Goal: Information Seeking & Learning: Learn about a topic

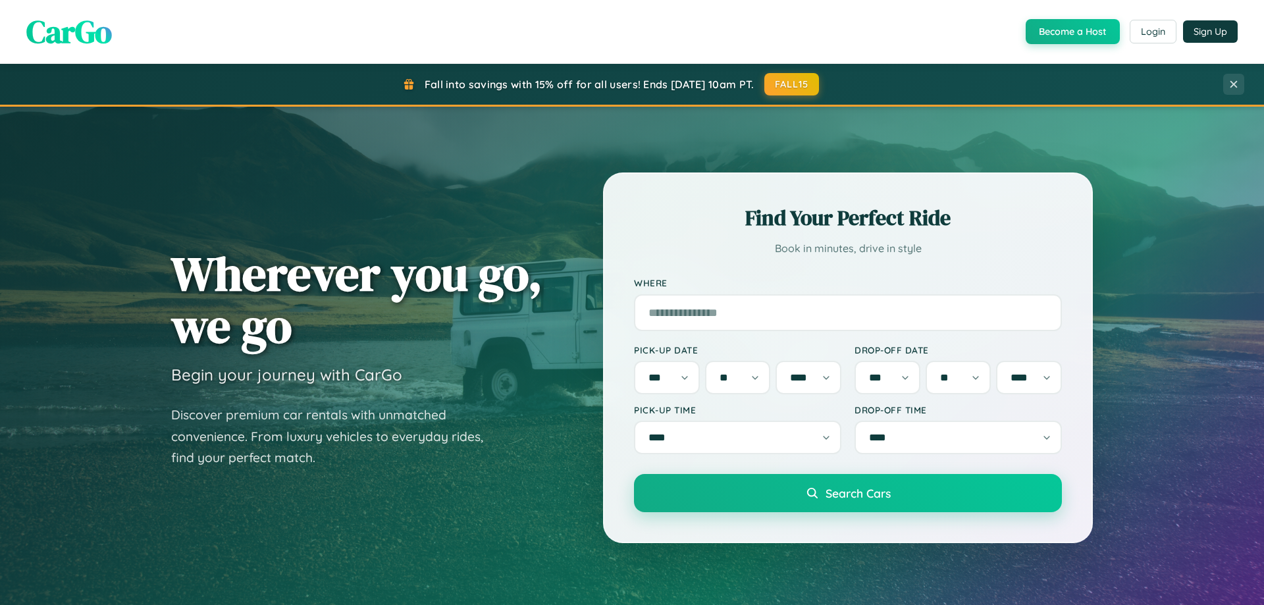
select select "*"
select select "**"
select select "****"
select select "*"
select select "**"
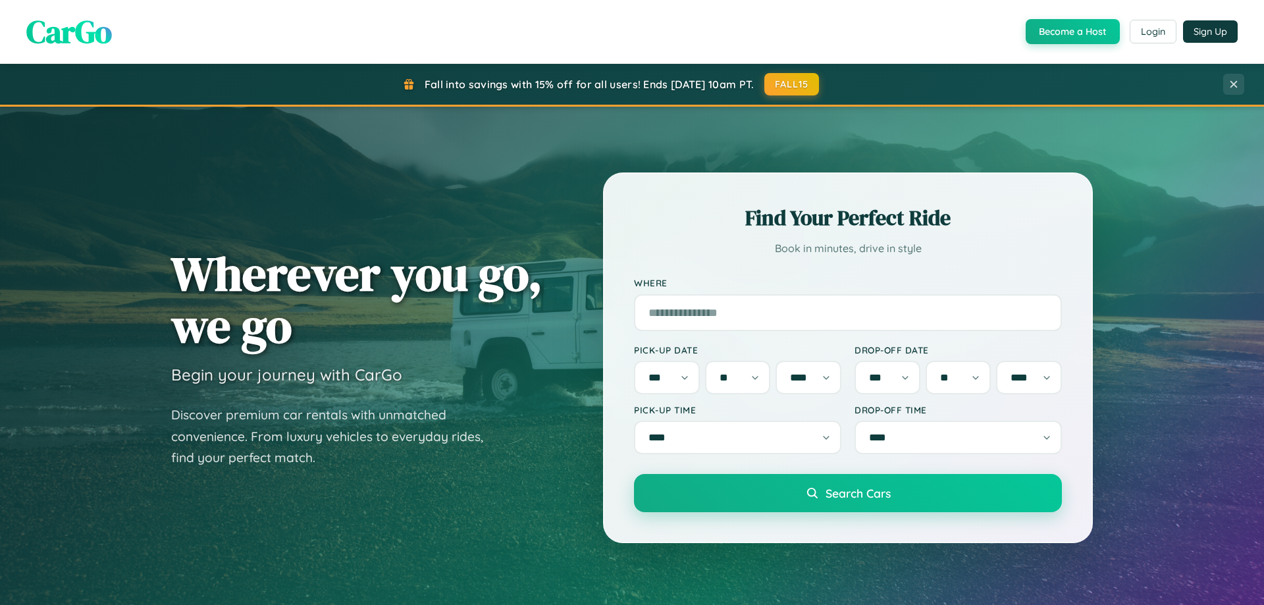
select select "****"
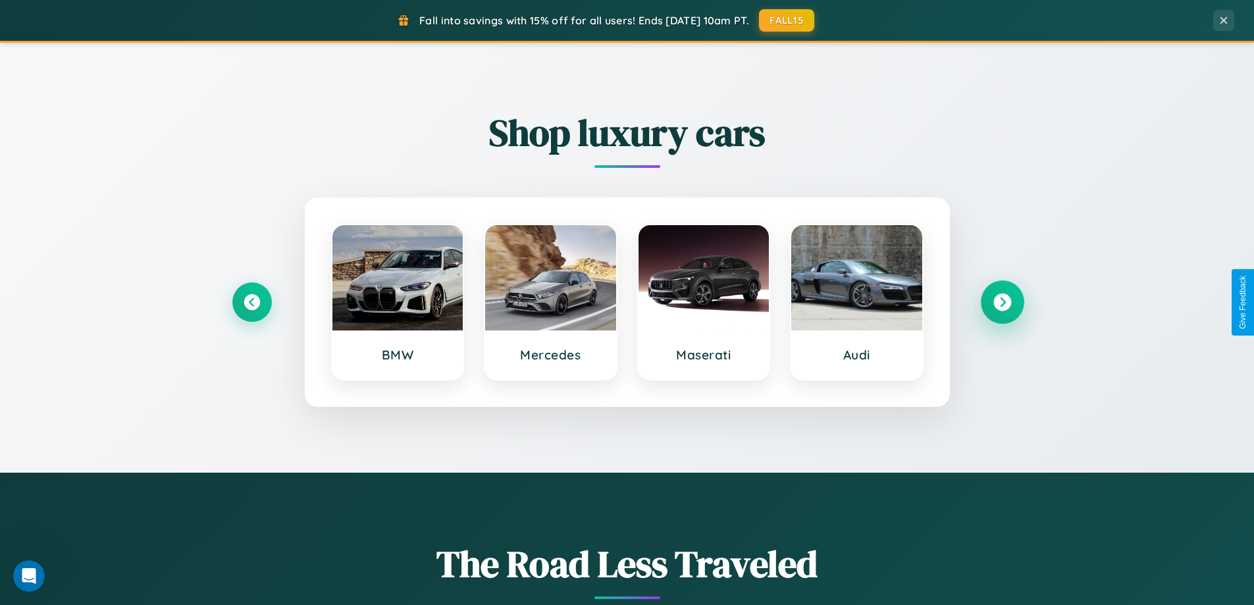
click at [1002, 302] on icon at bounding box center [1003, 303] width 18 height 18
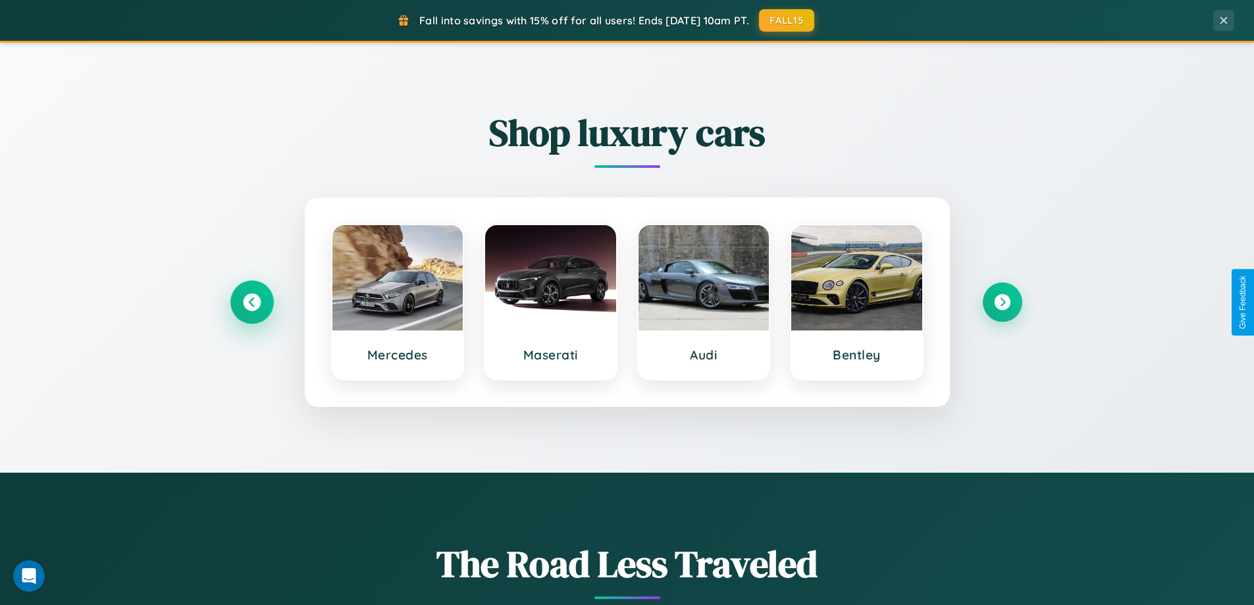
click at [252, 302] on icon at bounding box center [252, 303] width 18 height 18
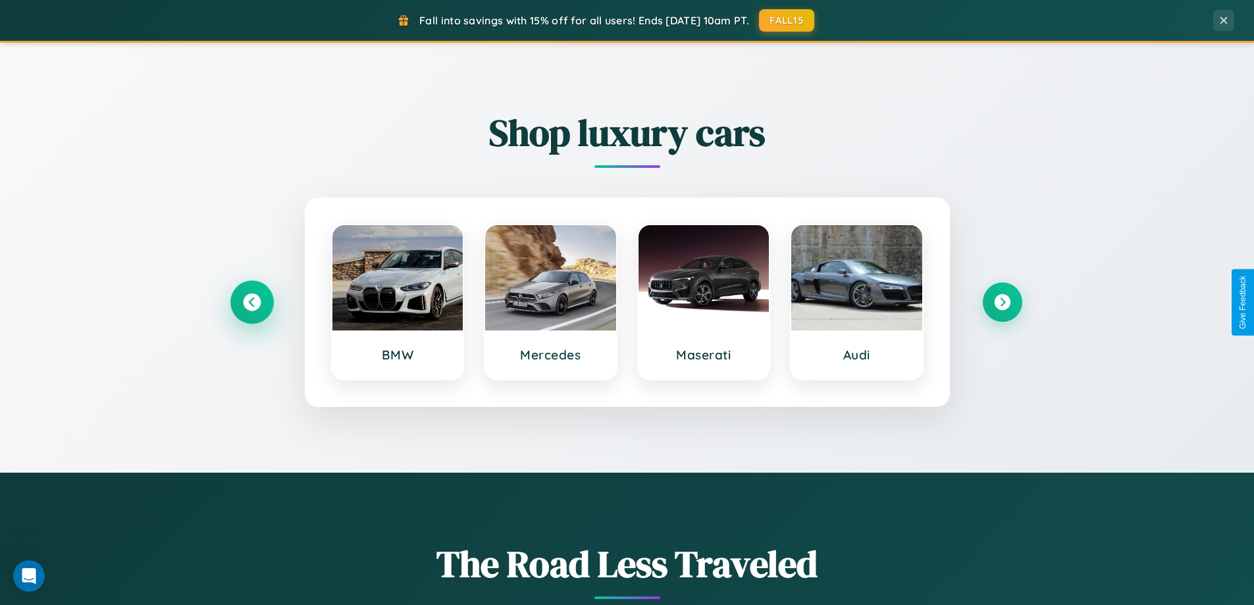
click at [252, 302] on icon at bounding box center [252, 303] width 18 height 18
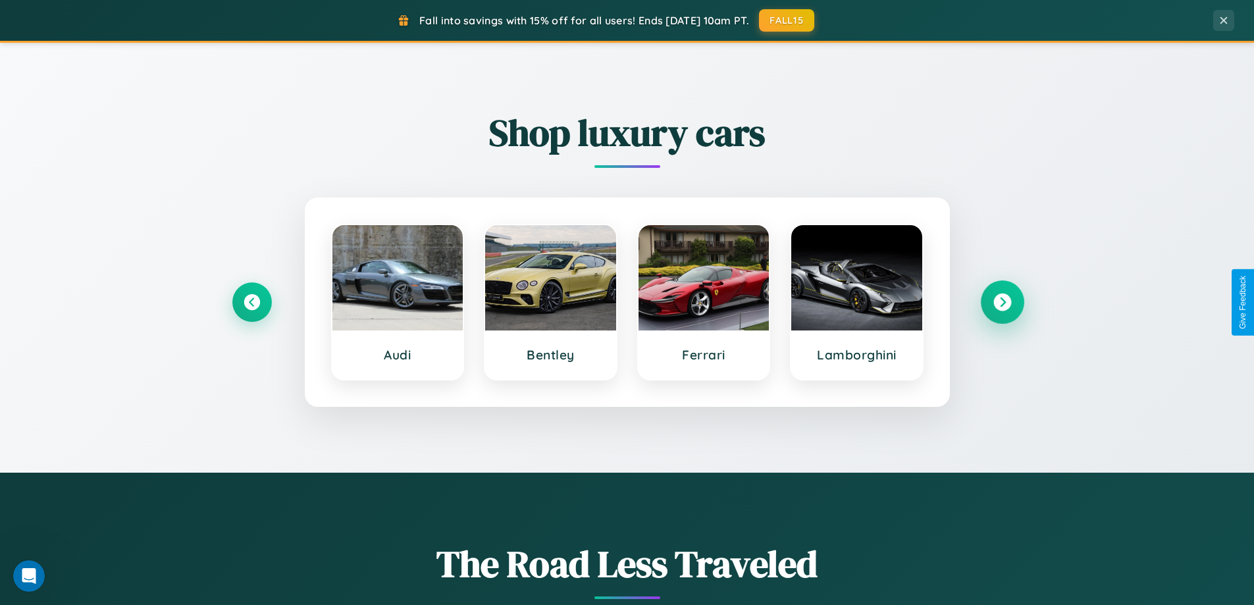
click at [1002, 302] on icon at bounding box center [1003, 303] width 18 height 18
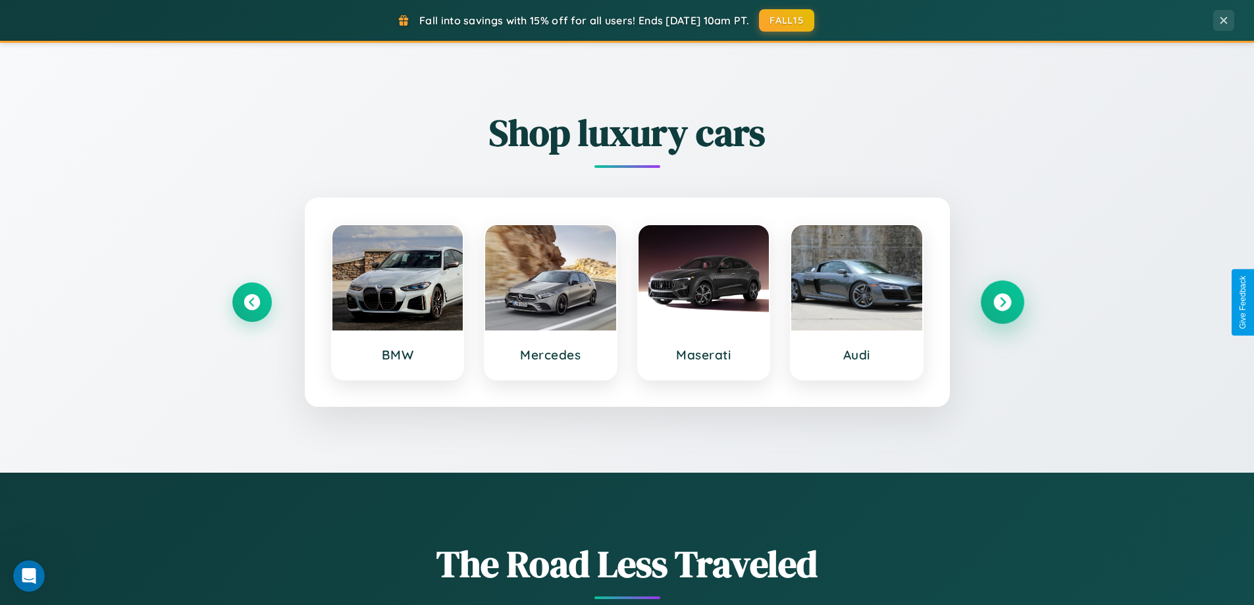
click at [1002, 302] on icon at bounding box center [1003, 303] width 18 height 18
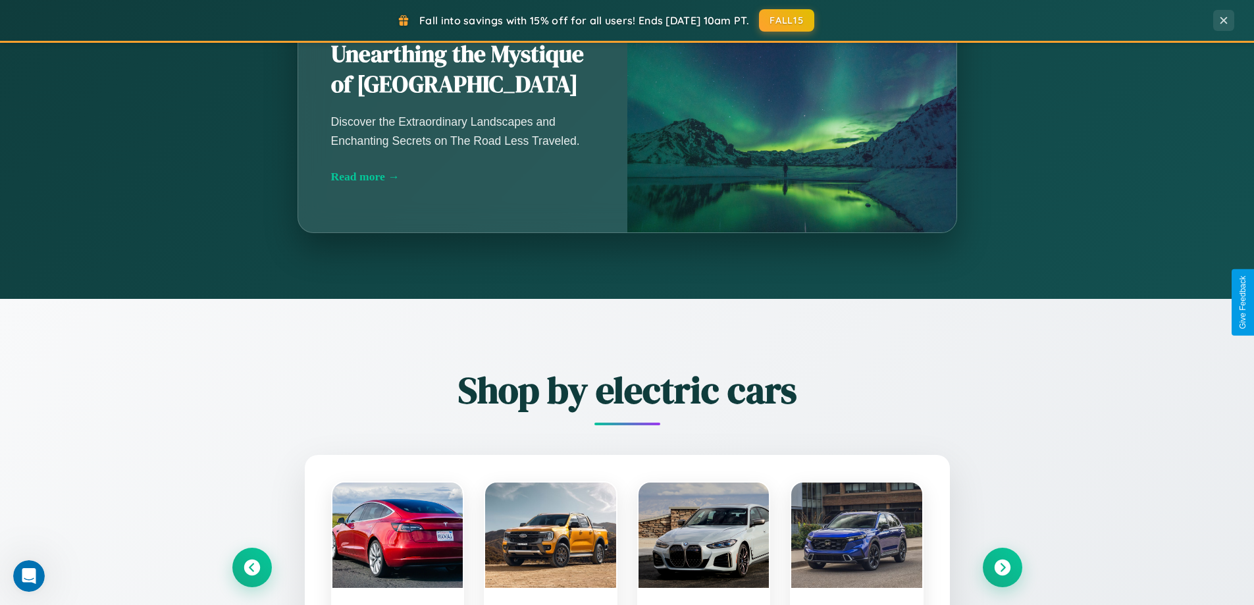
scroll to position [2131, 0]
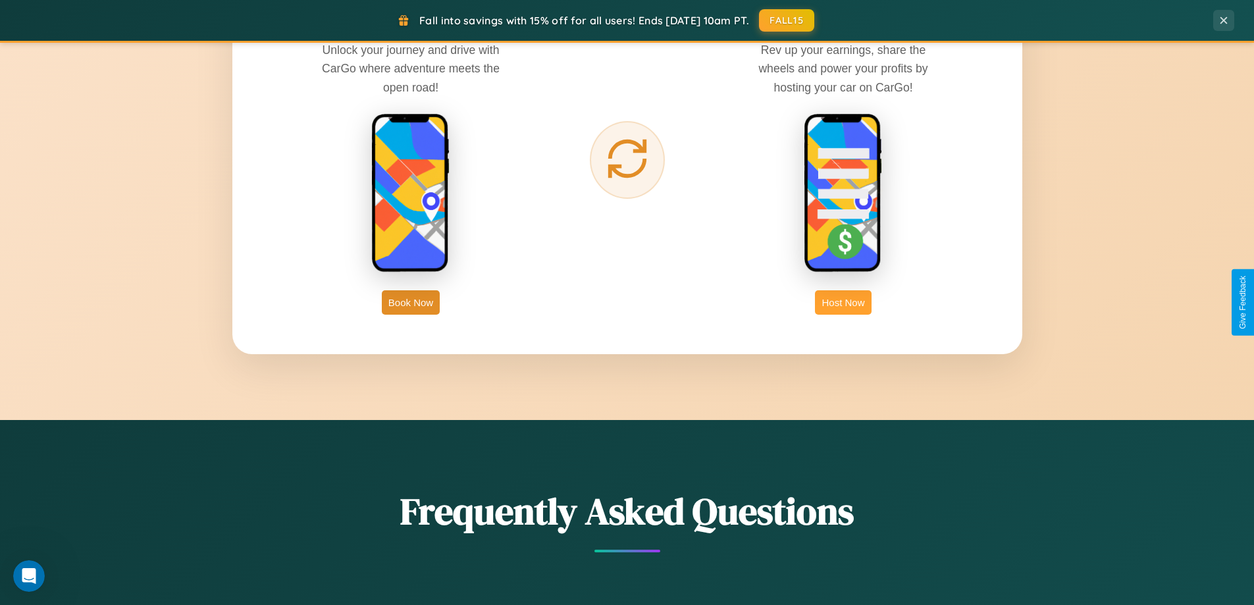
click at [843, 302] on button "Host Now" at bounding box center [843, 302] width 56 height 24
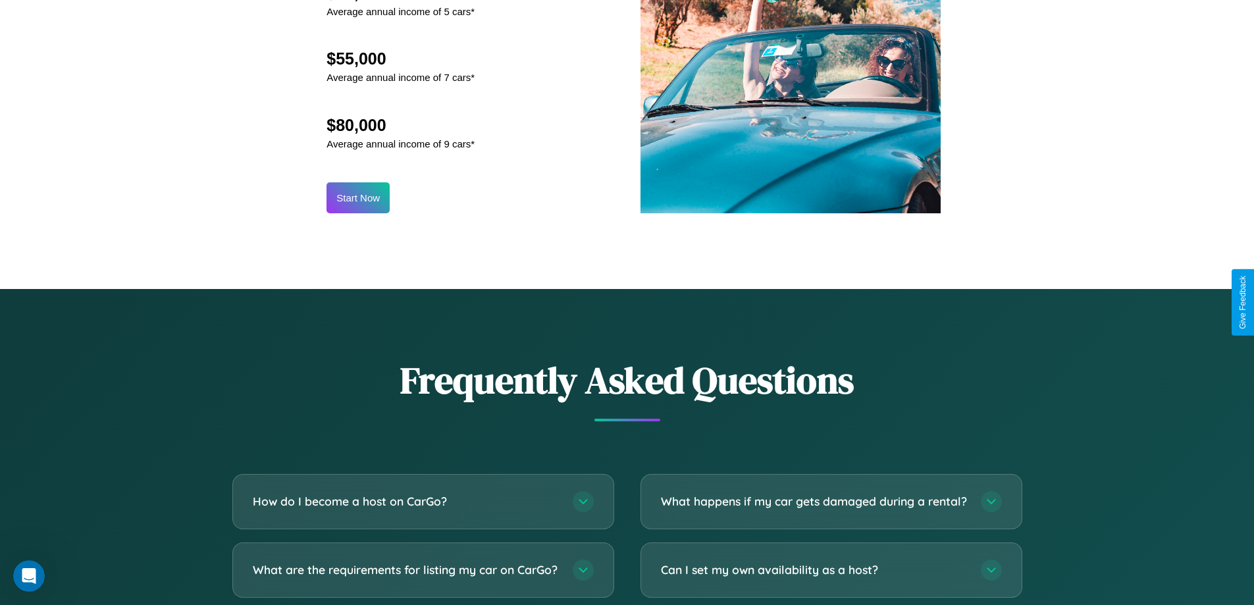
scroll to position [1780, 0]
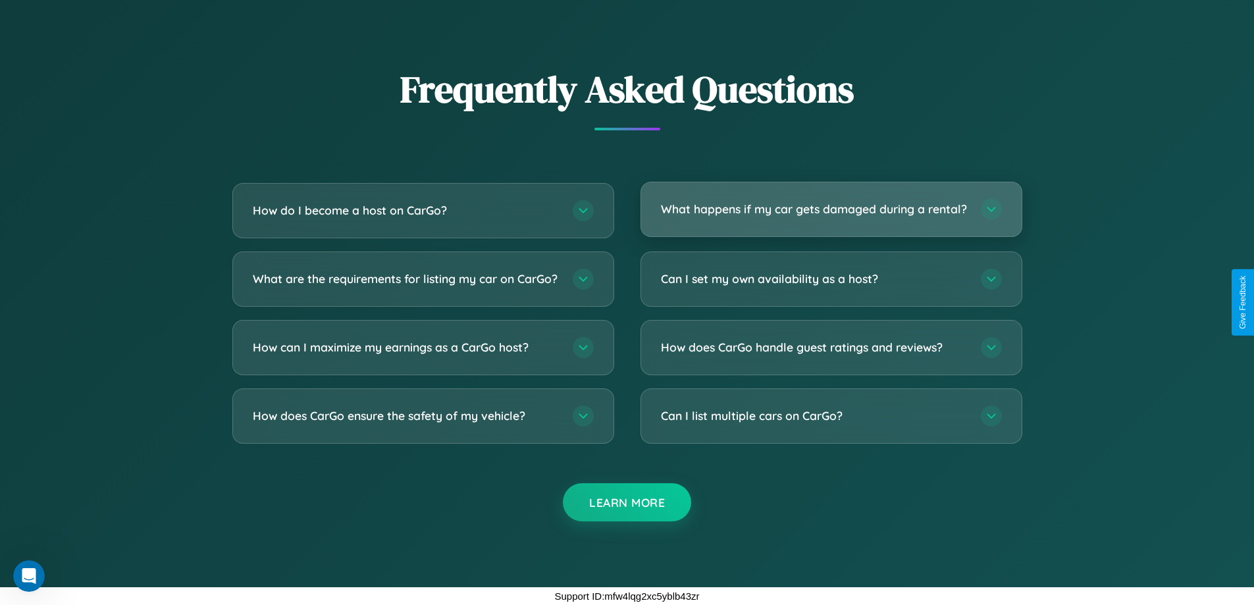
click at [831, 203] on h3 "What happens if my car gets damaged during a rental?" at bounding box center [814, 209] width 307 height 16
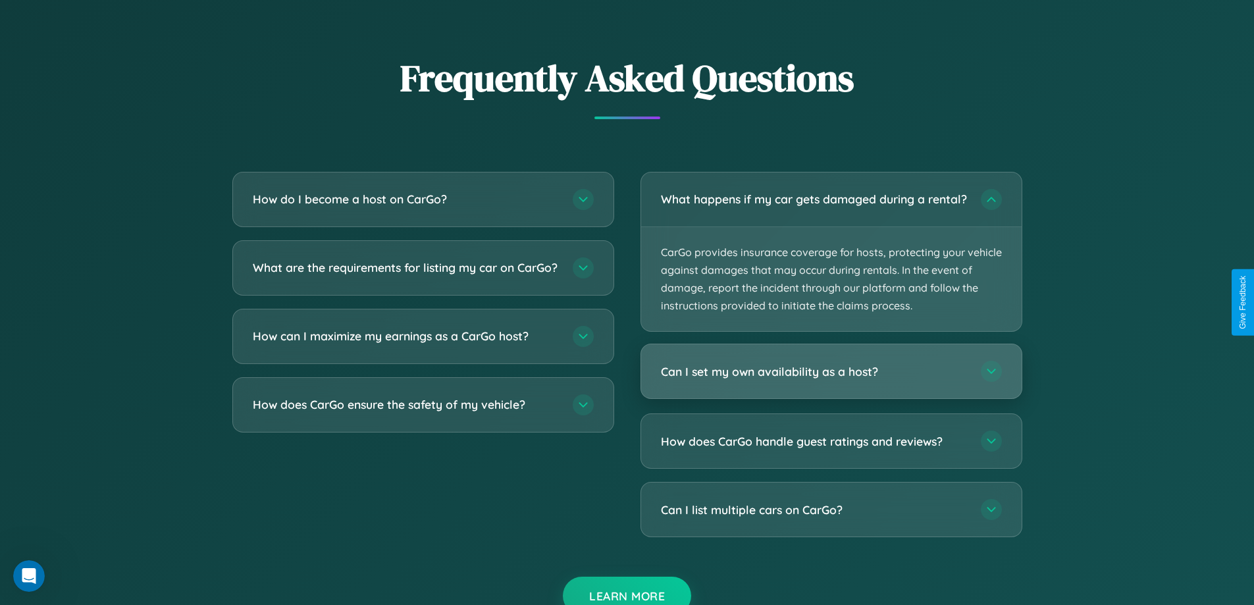
click at [831, 380] on h3 "Can I set my own availability as a host?" at bounding box center [814, 371] width 307 height 16
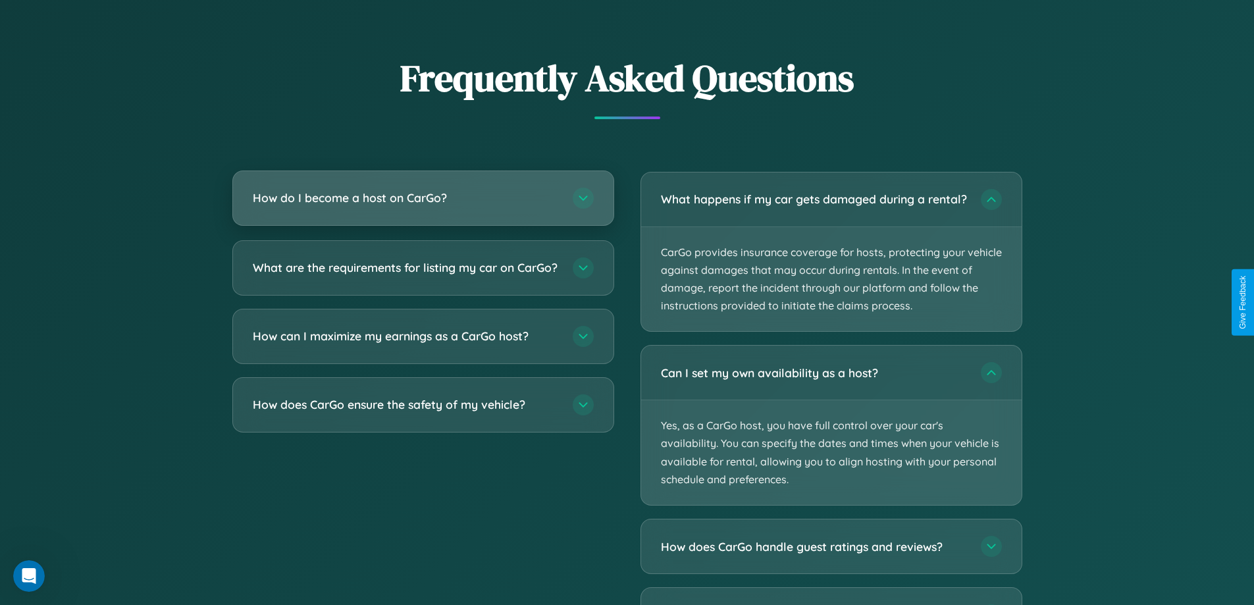
click at [423, 198] on h3 "How do I become a host on CarGo?" at bounding box center [406, 198] width 307 height 16
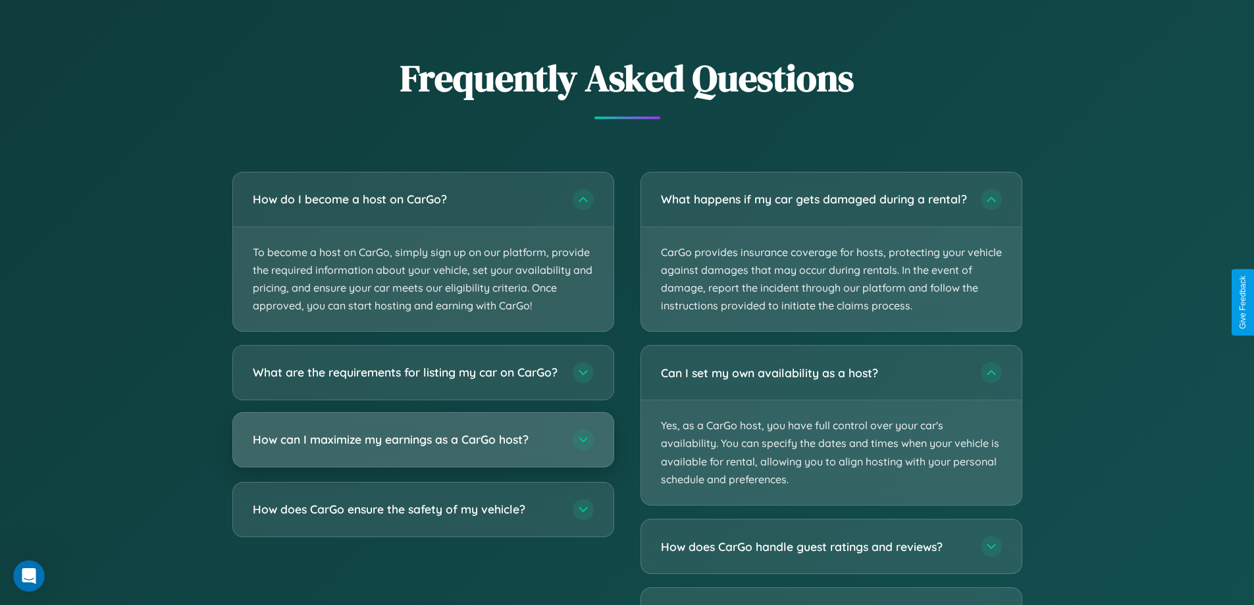
click at [423, 448] on h3 "How can I maximize my earnings as a CarGo host?" at bounding box center [406, 440] width 307 height 16
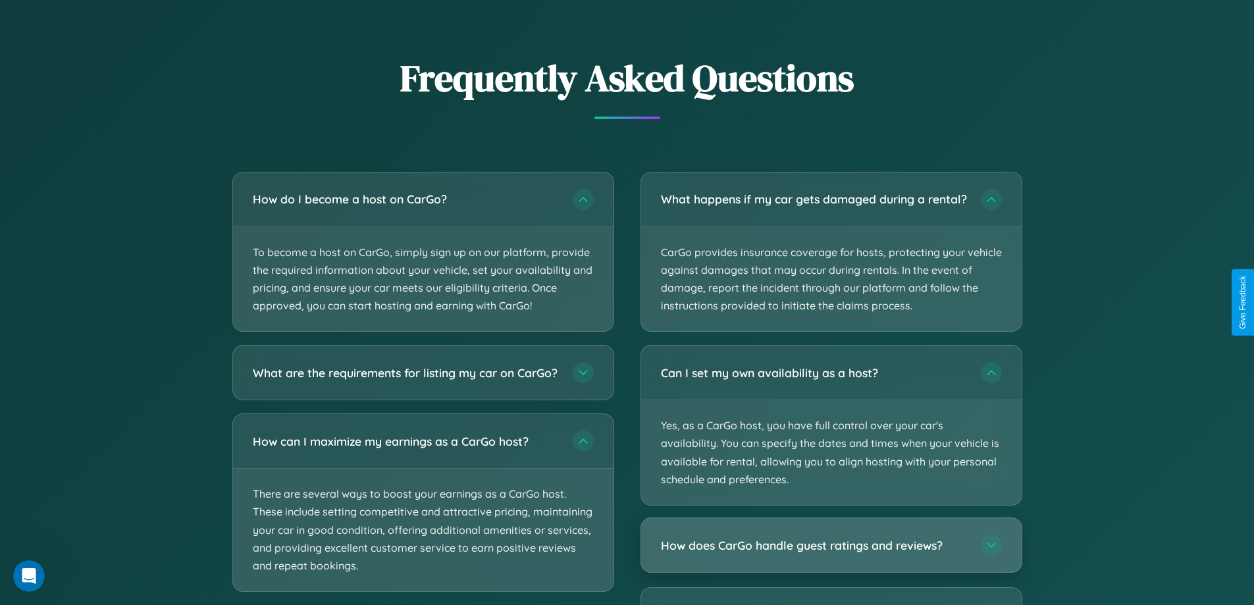
click at [831, 554] on h3 "How does CarGo handle guest ratings and reviews?" at bounding box center [814, 545] width 307 height 16
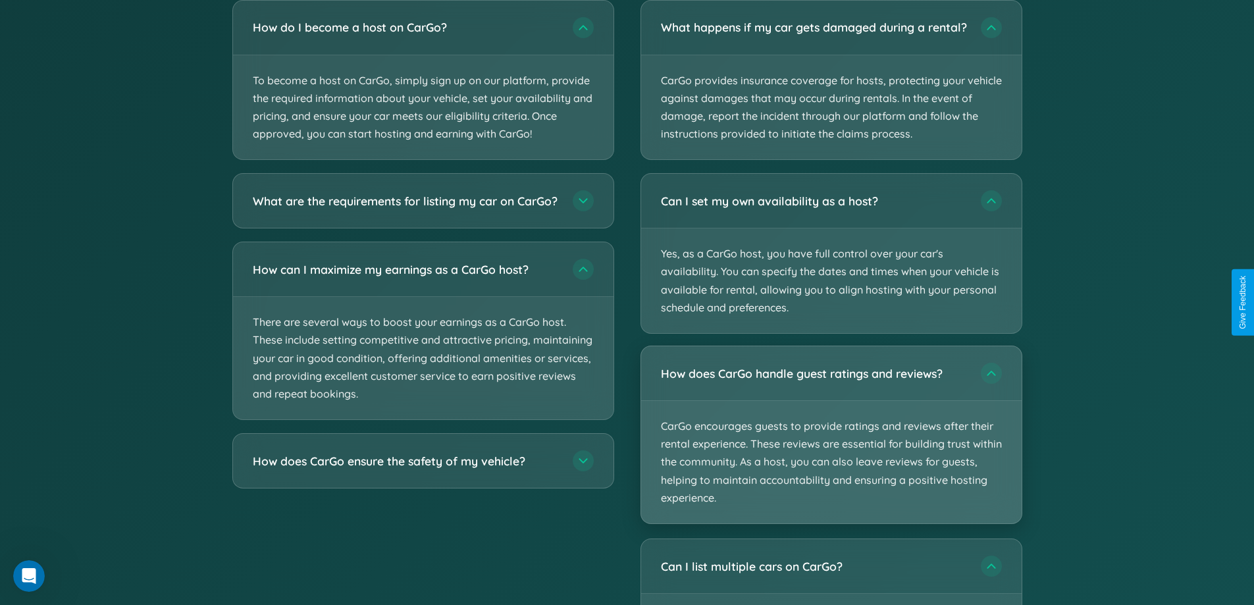
click at [831, 446] on p "CarGo encourages guests to provide ratings and reviews after their rental exper…" at bounding box center [831, 462] width 381 height 122
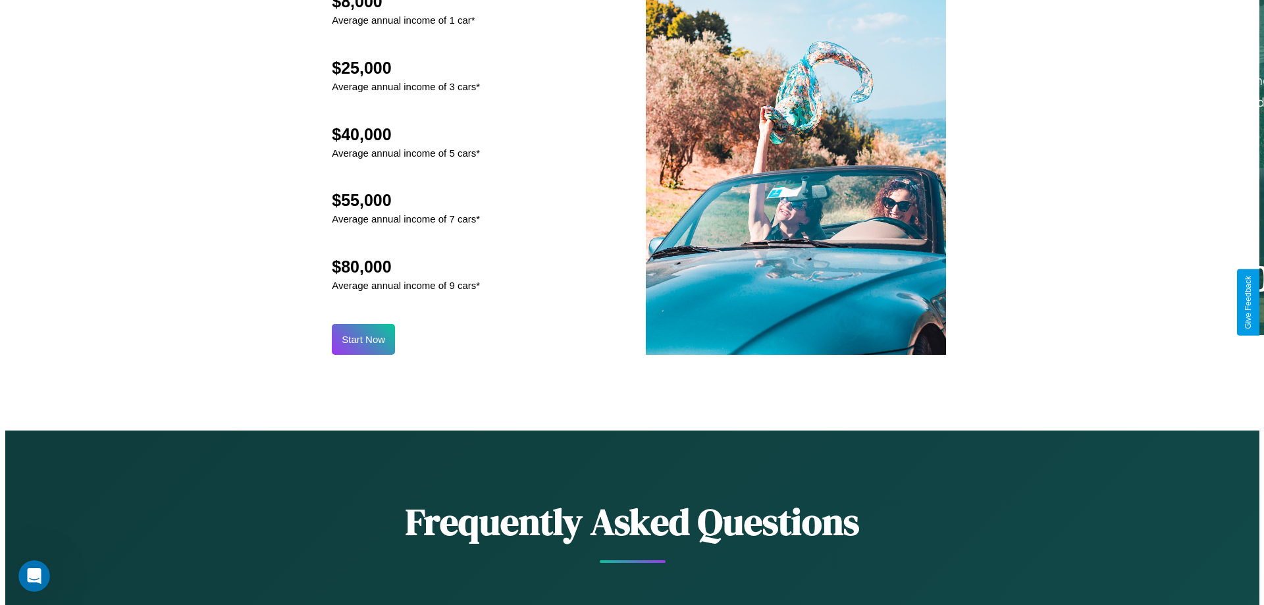
scroll to position [1373, 0]
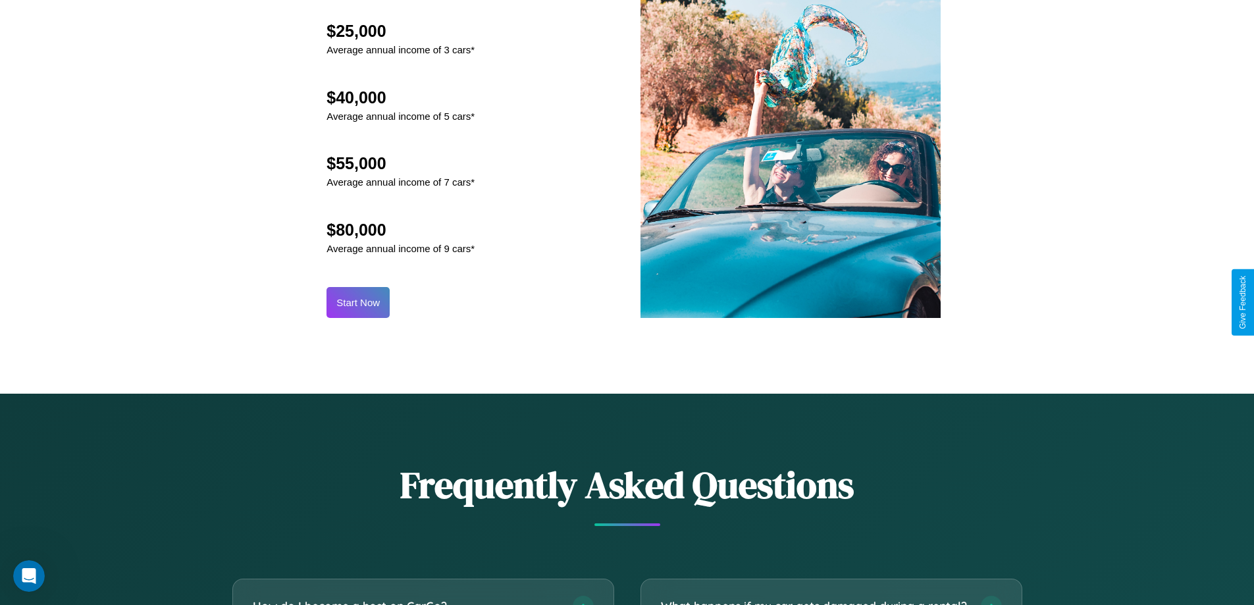
click at [358, 302] on button "Start Now" at bounding box center [358, 302] width 63 height 31
